Goal: Transaction & Acquisition: Purchase product/service

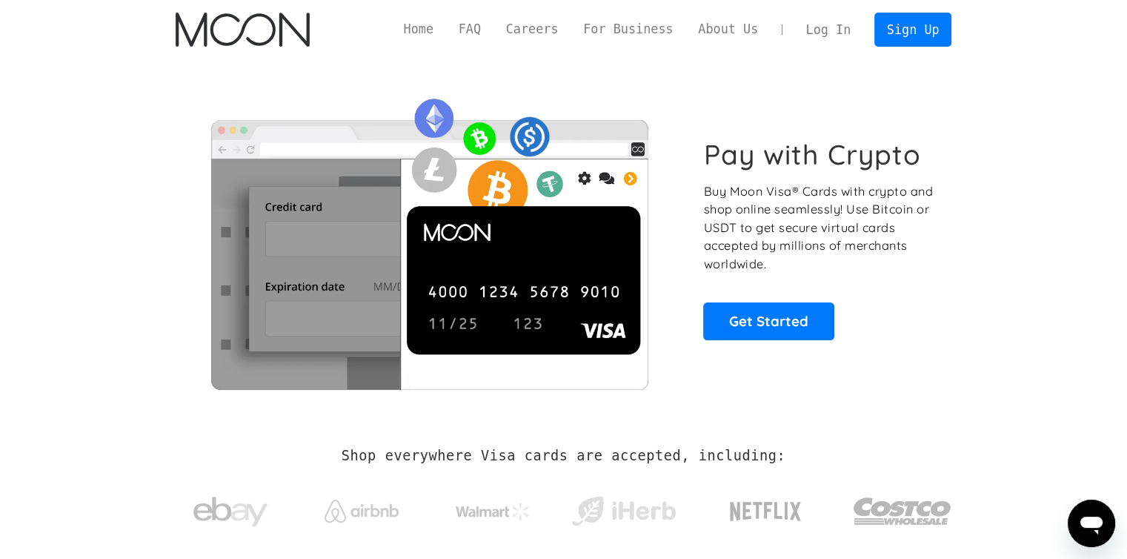
click at [839, 33] on link "Log In" at bounding box center [828, 29] width 70 height 33
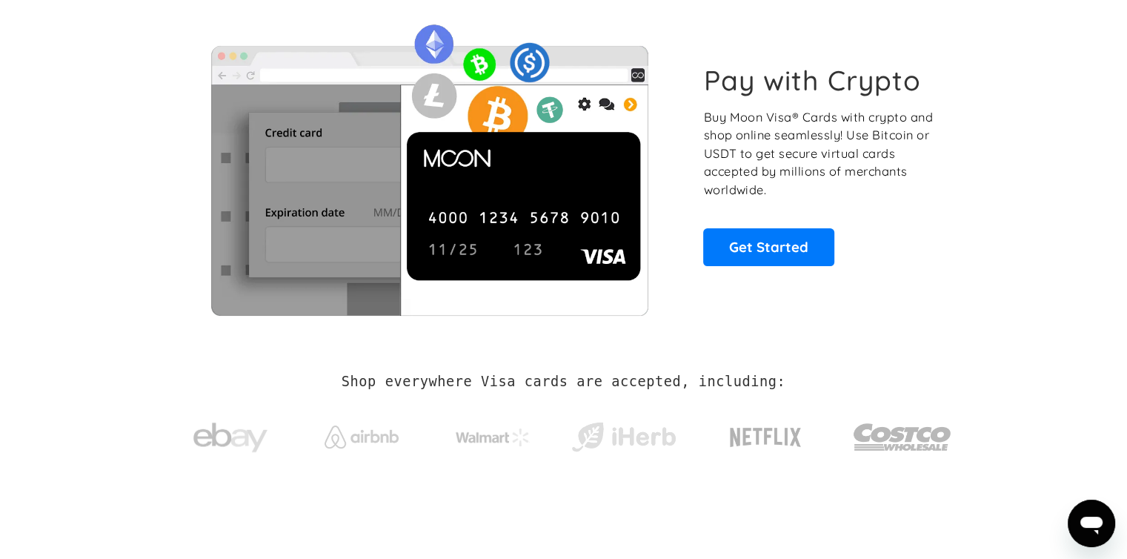
click at [724, 270] on div "Pay with Crypto Buy Moon Visa® Cards with crypto and shop online seamlessly! Us…" at bounding box center [564, 164] width 776 height 301
click at [742, 239] on link "Get Started" at bounding box center [768, 246] width 131 height 37
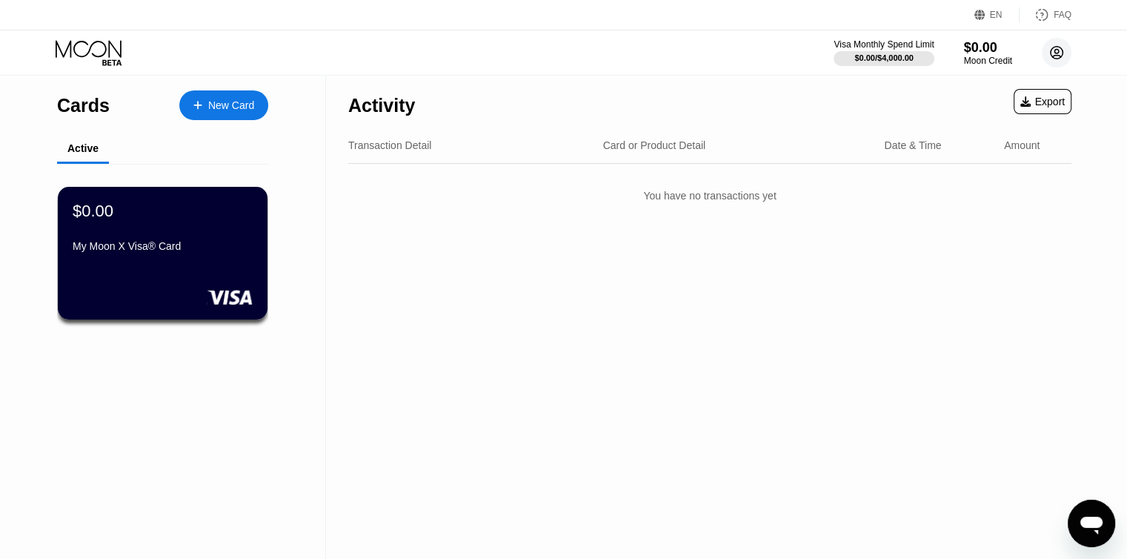
click at [1055, 51] on circle at bounding box center [1056, 53] width 30 height 30
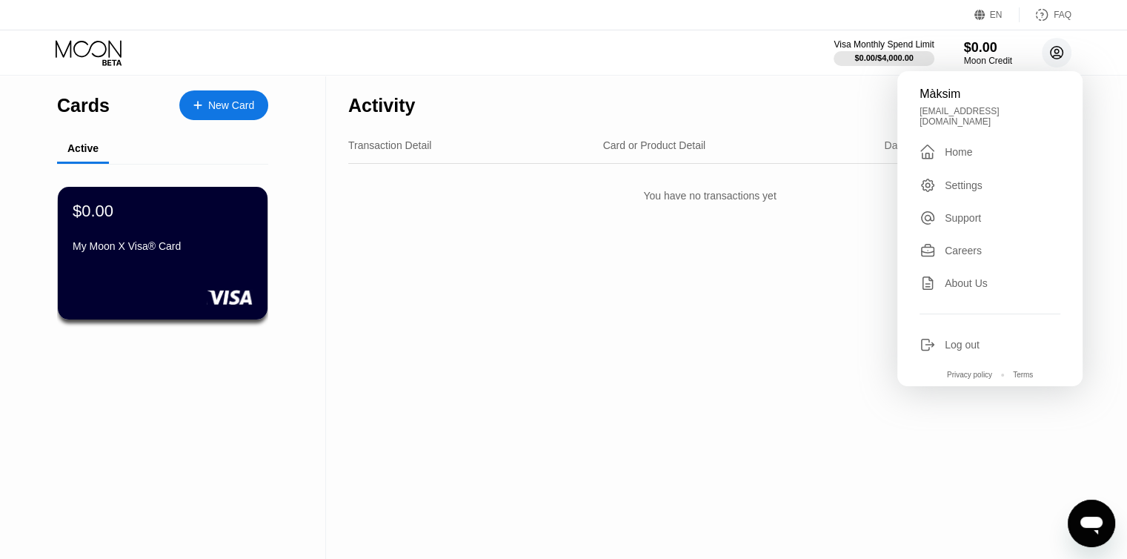
click at [1055, 51] on circle at bounding box center [1056, 53] width 30 height 30
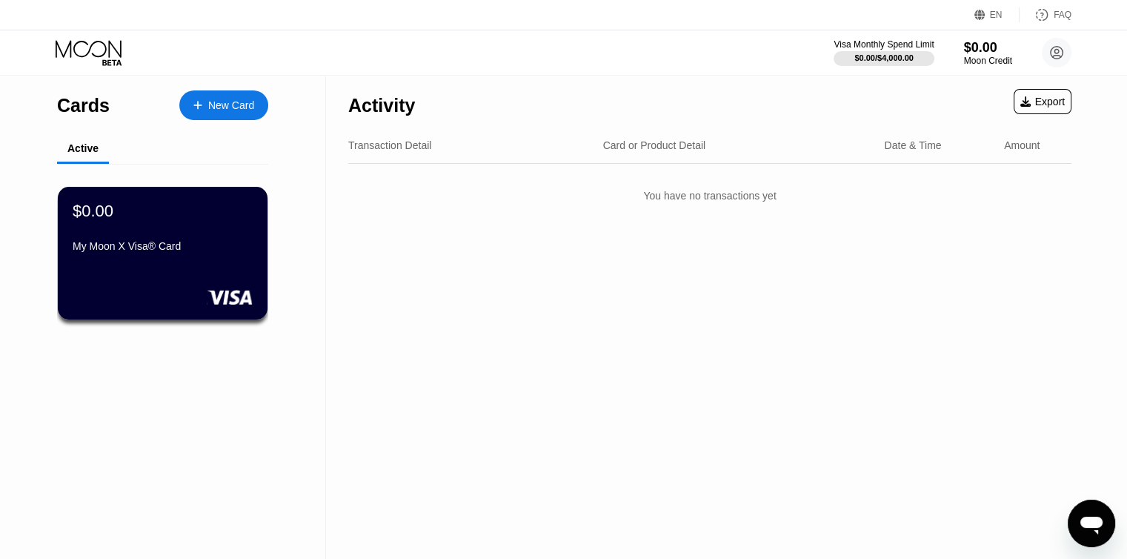
click at [396, 70] on div "Visa Monthly Spend Limit $0.00 / $4,000.00 $0.00 Moon Credit Màksim revmaks752@…" at bounding box center [563, 52] width 1127 height 44
click at [228, 104] on div "New Card" at bounding box center [231, 105] width 46 height 13
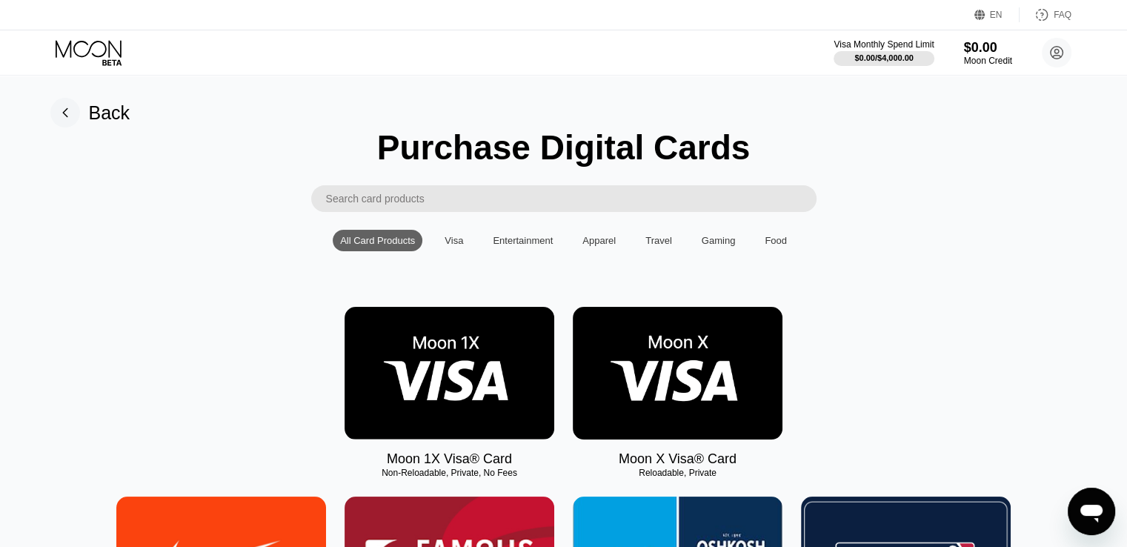
click at [714, 307] on img at bounding box center [678, 373] width 210 height 133
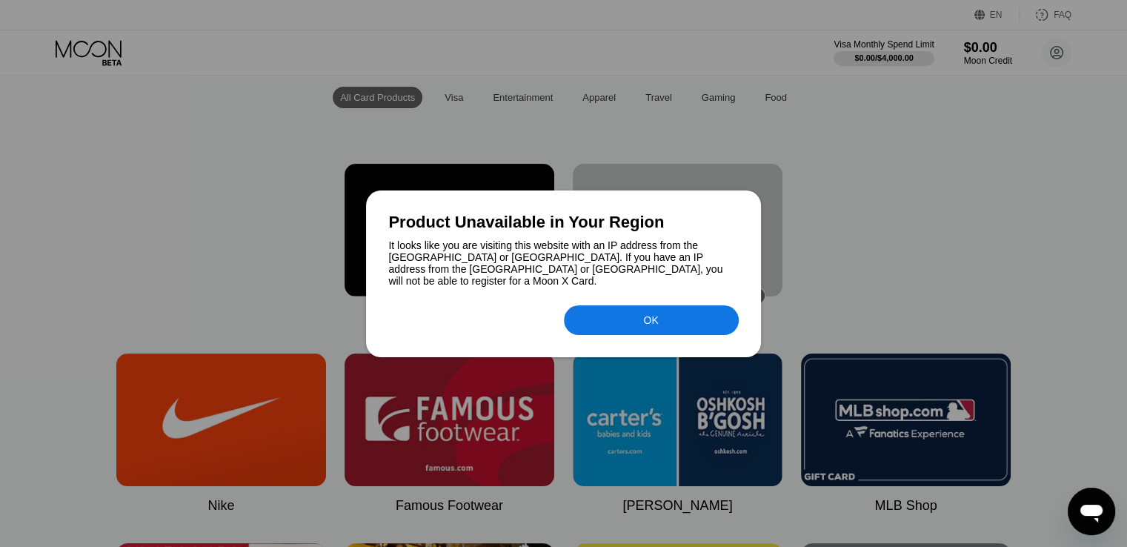
click at [619, 318] on div "OK" at bounding box center [651, 320] width 175 height 30
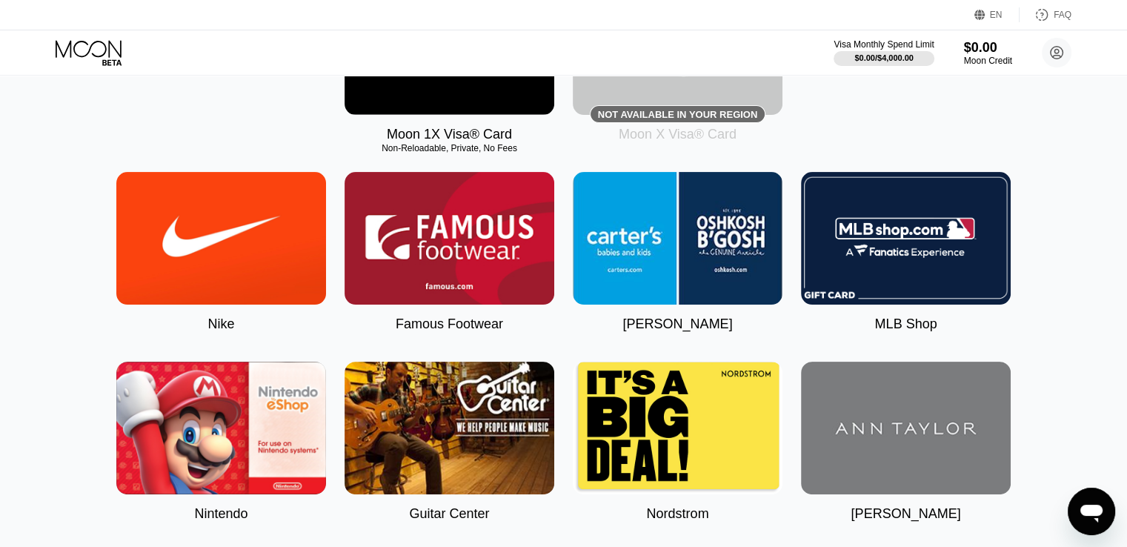
scroll to position [181, 0]
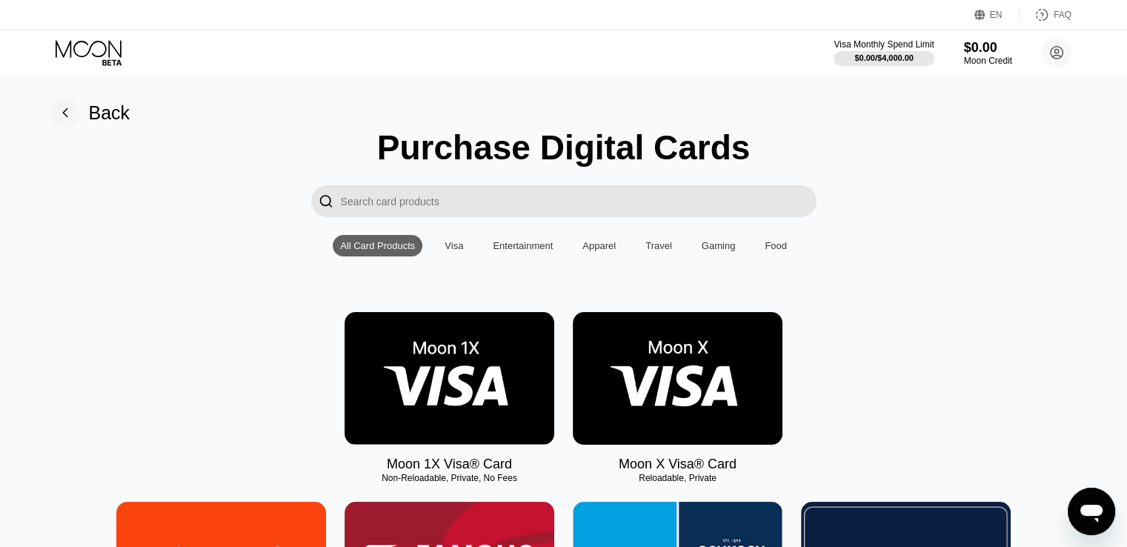
click at [721, 347] on img at bounding box center [678, 378] width 210 height 133
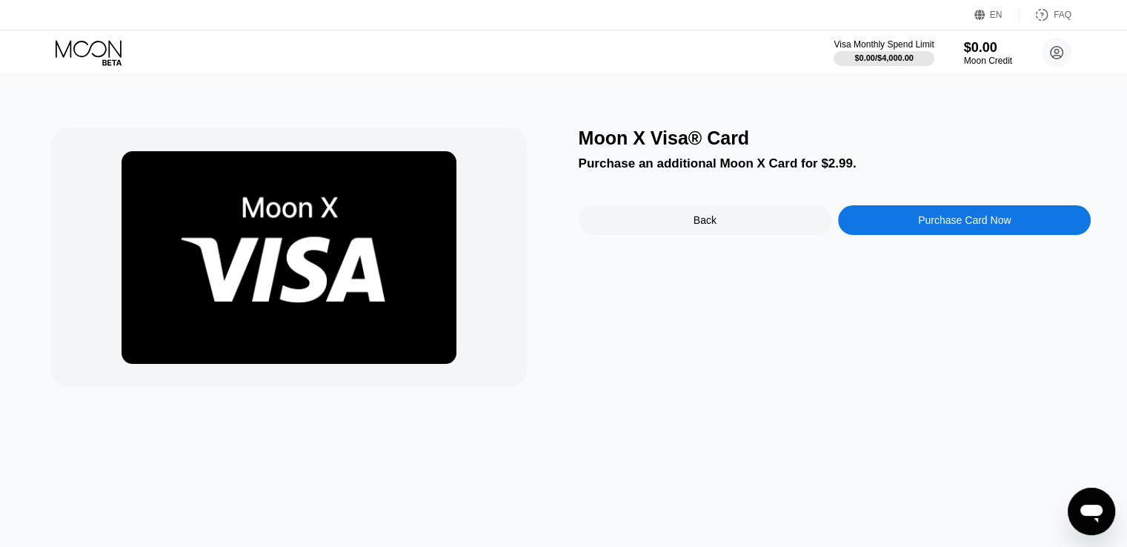
click at [939, 235] on div "Purchase Card Now" at bounding box center [964, 220] width 253 height 30
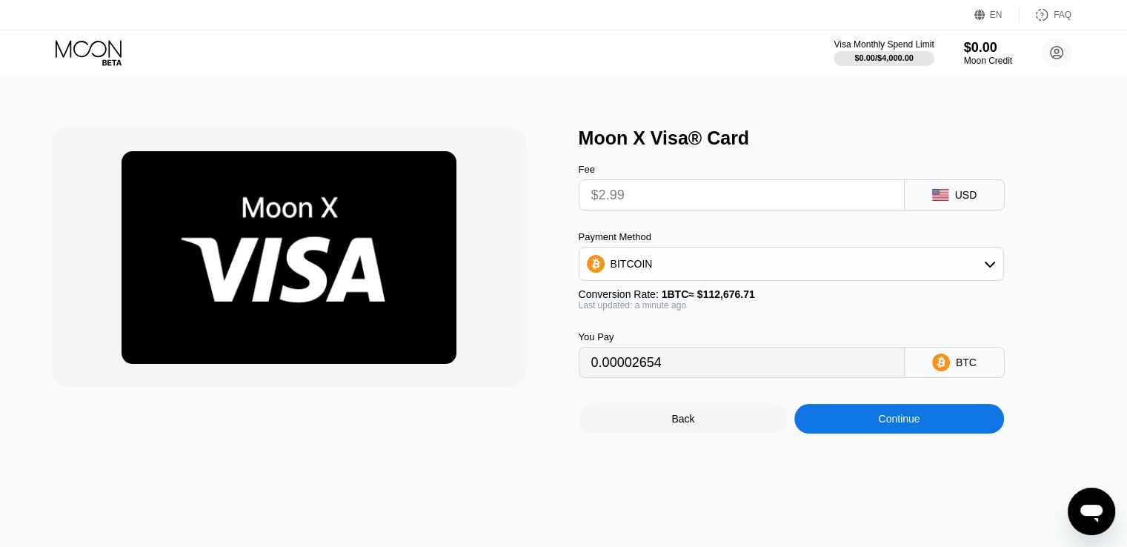
click at [736, 202] on input "$2.99" at bounding box center [741, 195] width 301 height 30
click at [729, 279] on div "BITCOIN" at bounding box center [791, 264] width 424 height 30
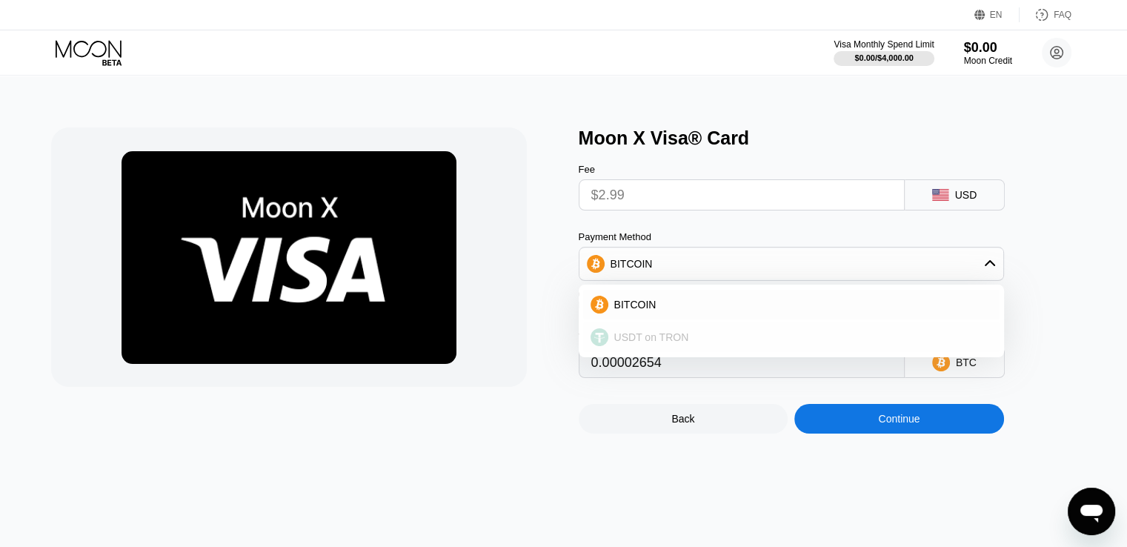
click at [711, 341] on div "USDT on TRON" at bounding box center [800, 337] width 384 height 12
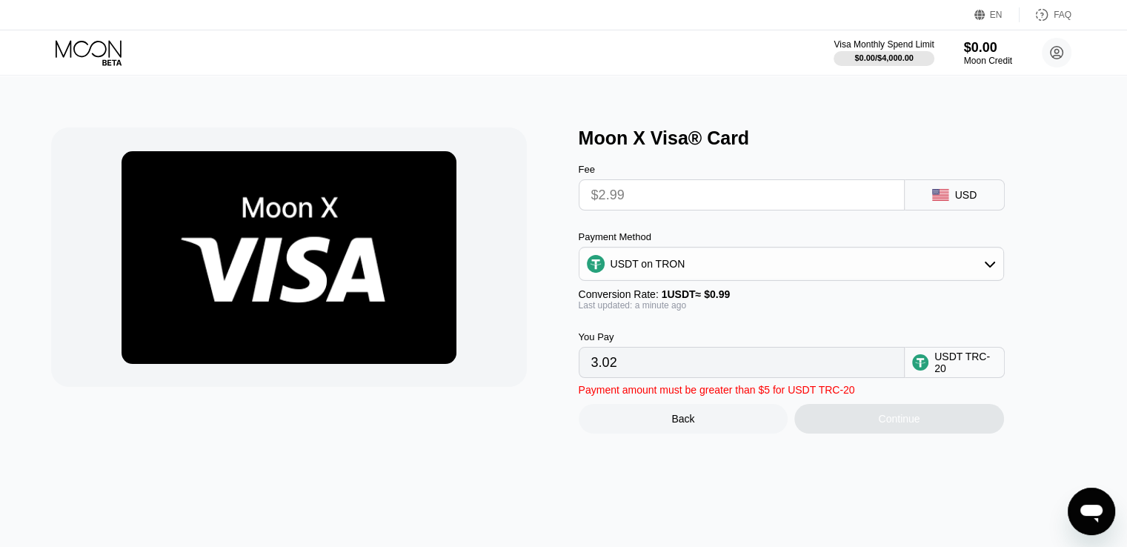
click at [725, 270] on div "USDT on TRON" at bounding box center [791, 264] width 424 height 30
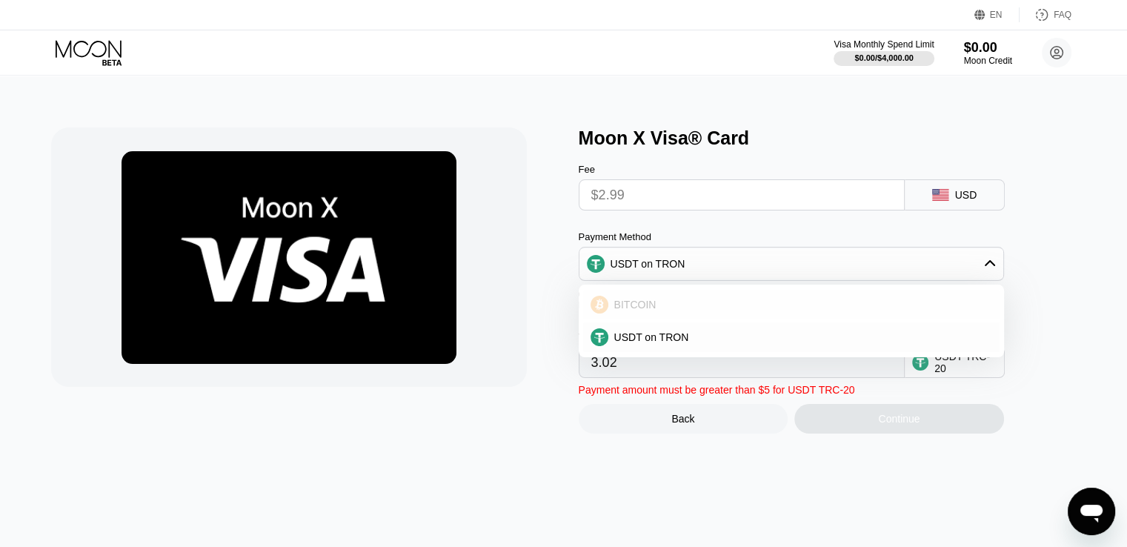
click at [701, 310] on div "BITCOIN" at bounding box center [800, 305] width 384 height 12
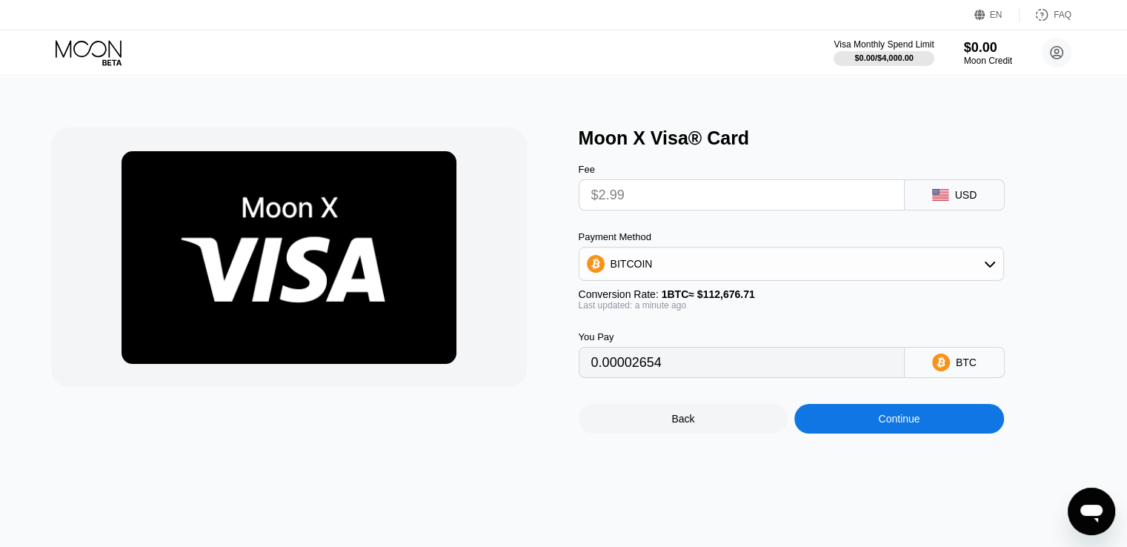
click at [724, 265] on div "BITCOIN" at bounding box center [791, 264] width 424 height 30
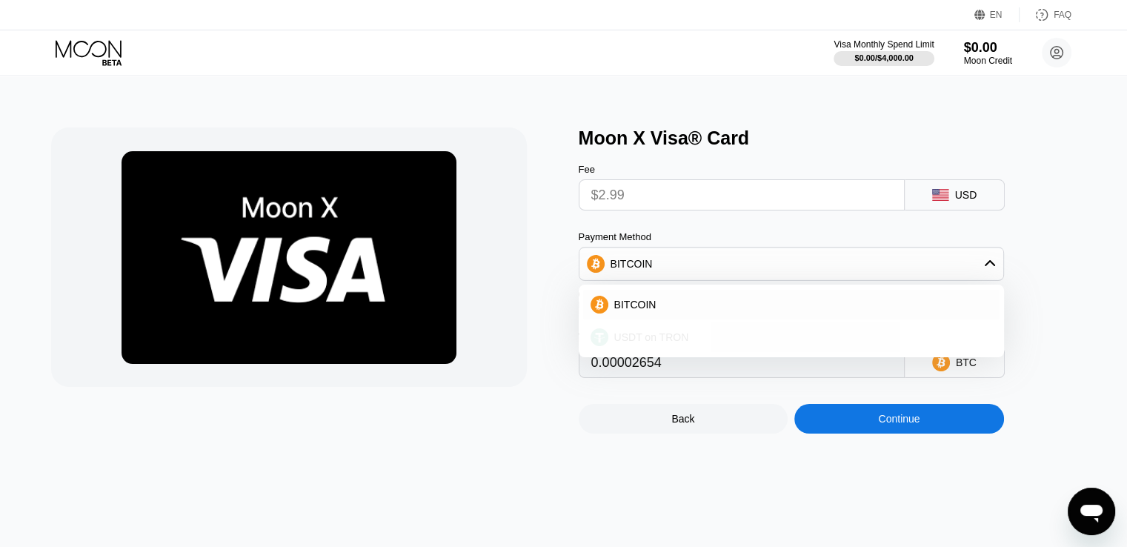
click at [719, 339] on div "USDT on TRON" at bounding box center [800, 337] width 384 height 12
type input "3.02"
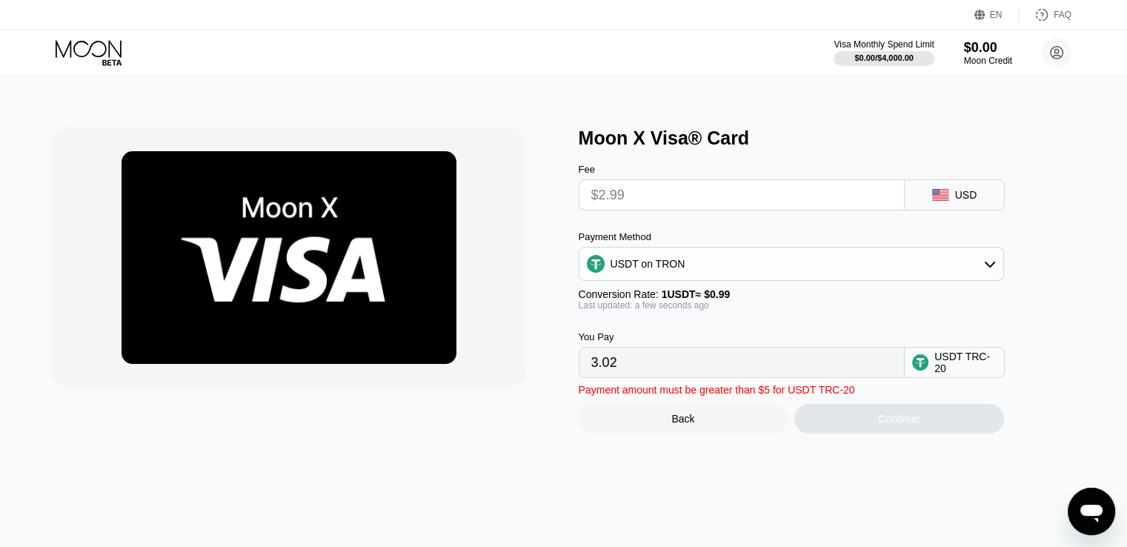
click at [924, 270] on div "USDT on TRON" at bounding box center [791, 264] width 424 height 30
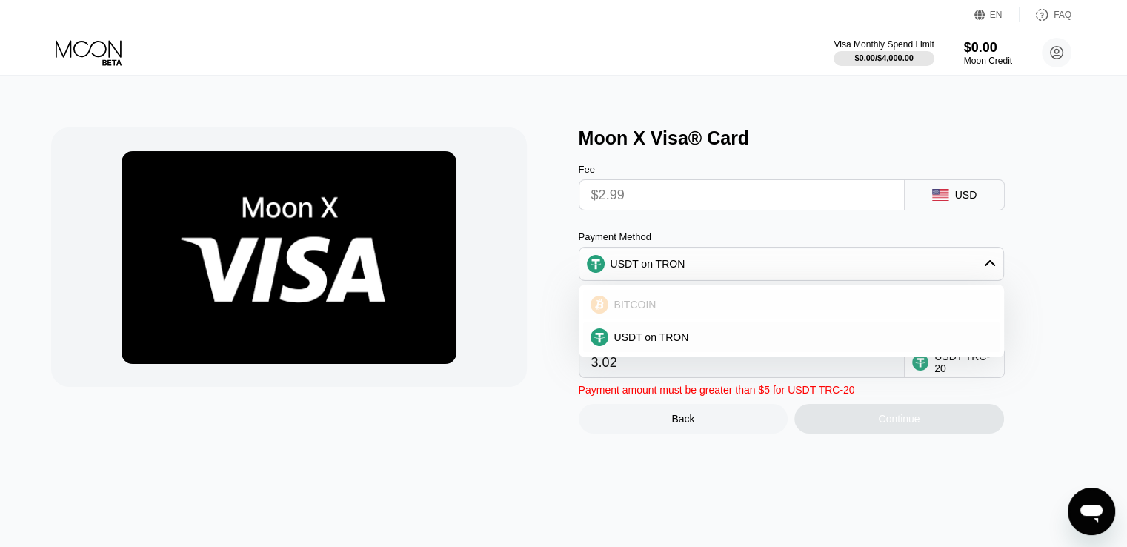
click at [809, 310] on div "BITCOIN" at bounding box center [800, 305] width 384 height 12
type input "0.00002652"
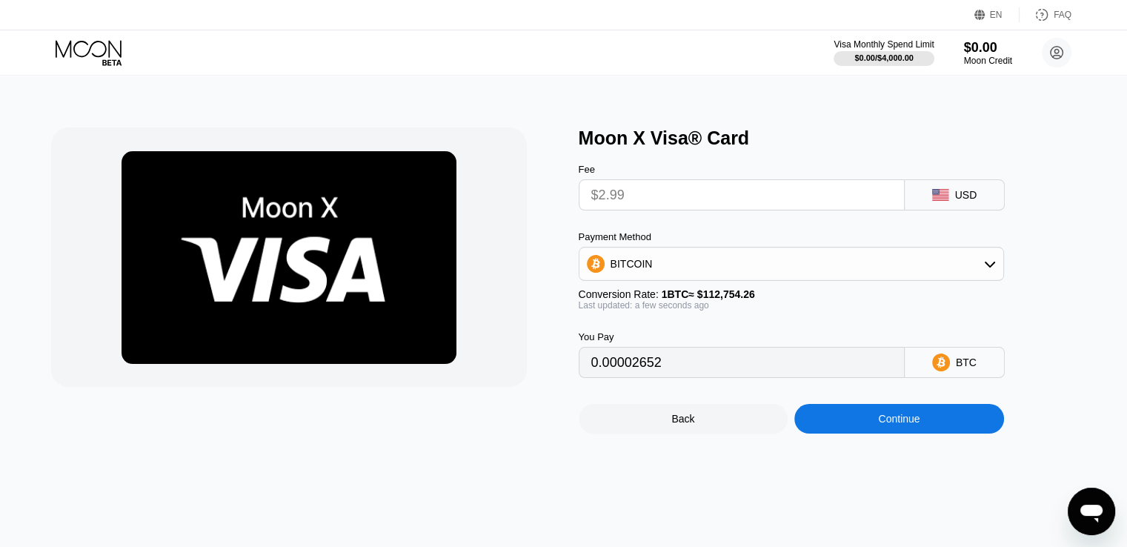
click at [660, 209] on input "$2.99" at bounding box center [741, 195] width 301 height 30
click at [601, 187] on input "$2.99" at bounding box center [741, 195] width 301 height 30
click at [613, 203] on input "$2.99" at bounding box center [741, 195] width 301 height 30
click at [727, 197] on input "$2.99" at bounding box center [741, 195] width 301 height 30
click at [711, 199] on input "$2.99" at bounding box center [741, 195] width 301 height 30
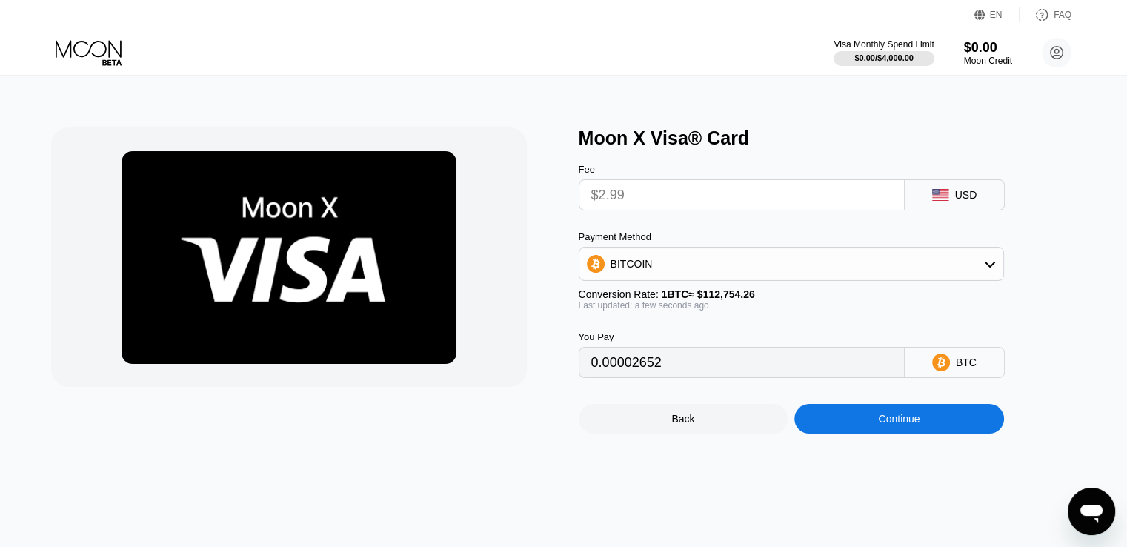
click at [630, 205] on input "$2.99" at bounding box center [741, 195] width 301 height 30
click at [624, 200] on input "$2.99" at bounding box center [741, 195] width 301 height 30
click at [646, 199] on input "$2.99" at bounding box center [741, 195] width 301 height 30
drag, startPoint x: 631, startPoint y: 373, endPoint x: 661, endPoint y: 371, distance: 29.7
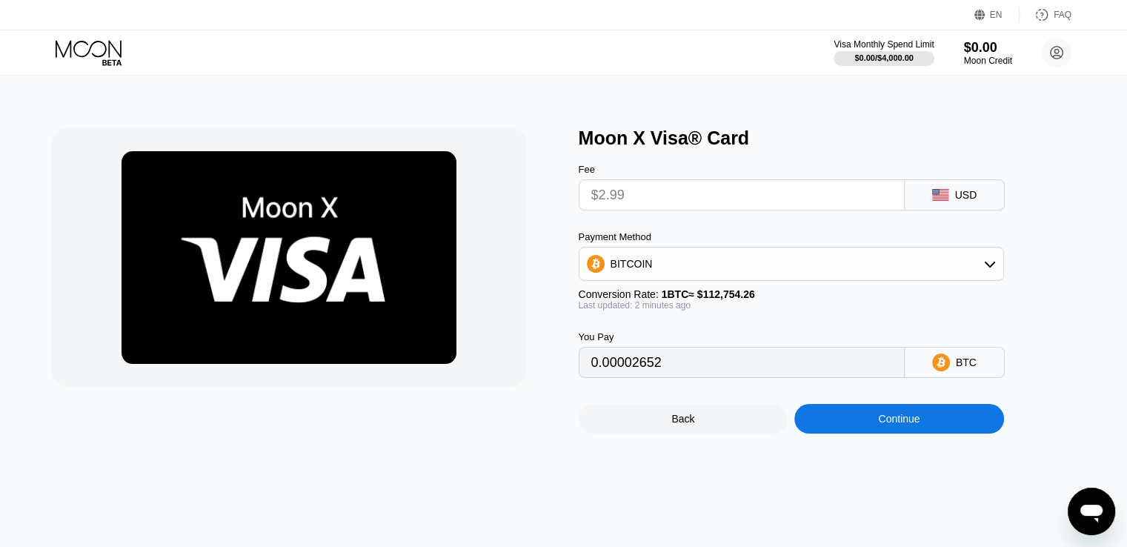
click at [661, 371] on input "0.00002652" at bounding box center [741, 362] width 301 height 30
click at [681, 373] on input "0.00002652" at bounding box center [741, 362] width 301 height 30
type input "0.00002654"
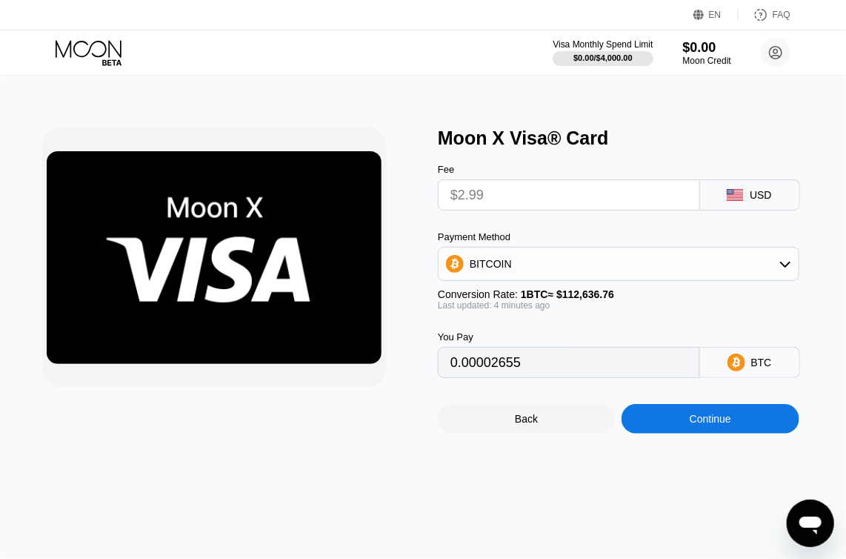
type input "0.00002658"
type input "0.00002660"
type input "0.00002658"
type input "0.00002676"
type input "0.00002673"
